Goal: Task Accomplishment & Management: Use online tool/utility

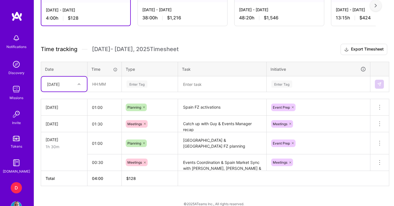
scroll to position [174, 0]
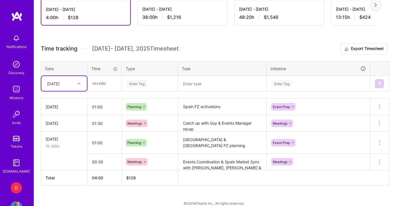
click at [200, 85] on textarea at bounding box center [221, 83] width 87 height 15
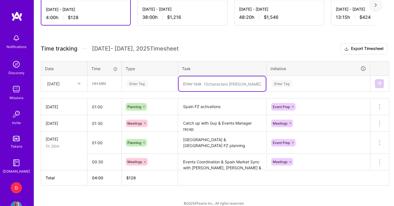
type textarea "S"
type textarea "LaLiga ROS [DATE]-[DATE] Updated"
click at [108, 84] on input "text" at bounding box center [104, 83] width 33 height 15
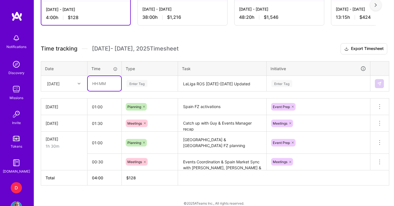
type input "01:00"
click at [143, 85] on div "Enter Tag" at bounding box center [136, 83] width 21 height 9
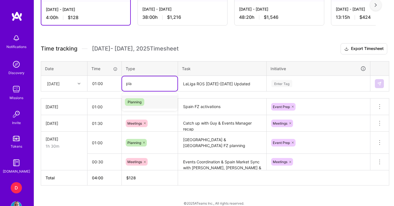
type input "plan"
drag, startPoint x: 138, startPoint y: 103, endPoint x: 174, endPoint y: 91, distance: 37.9
click at [138, 103] on span "Planning" at bounding box center [134, 102] width 19 height 8
click at [307, 81] on div "Enter Tag" at bounding box center [318, 83] width 95 height 7
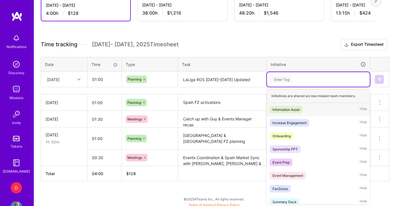
scroll to position [179, 0]
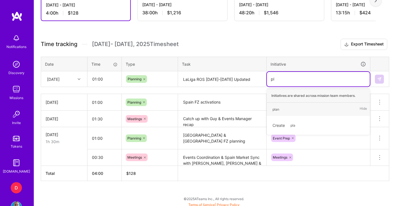
type input "p"
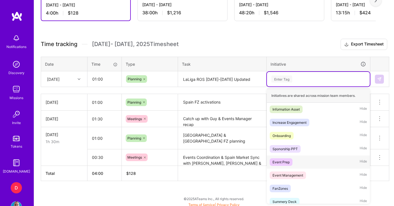
click at [287, 163] on div "Event Prep" at bounding box center [280, 162] width 17 height 6
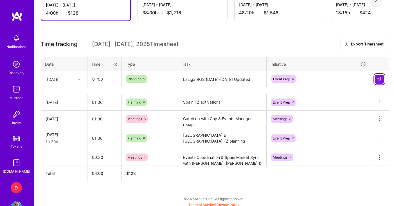
click at [381, 79] on button at bounding box center [378, 79] width 9 height 9
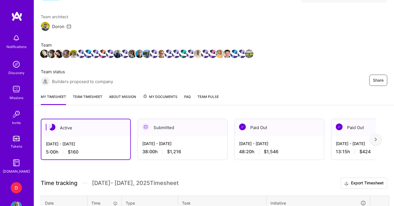
scroll to position [43, 0]
